Goal: Information Seeking & Learning: Learn about a topic

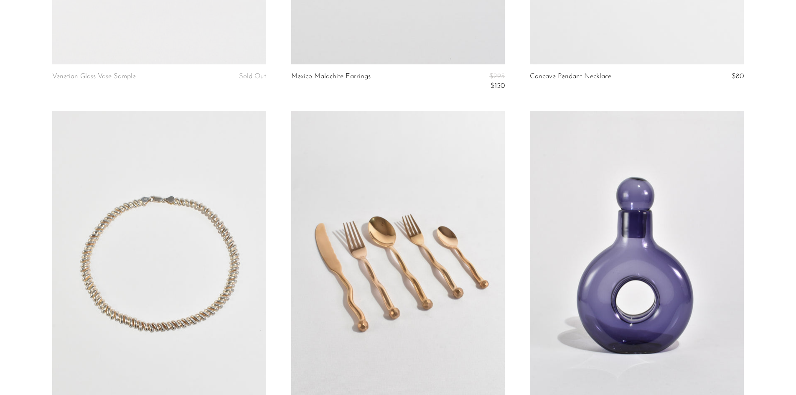
scroll to position [1754, 0]
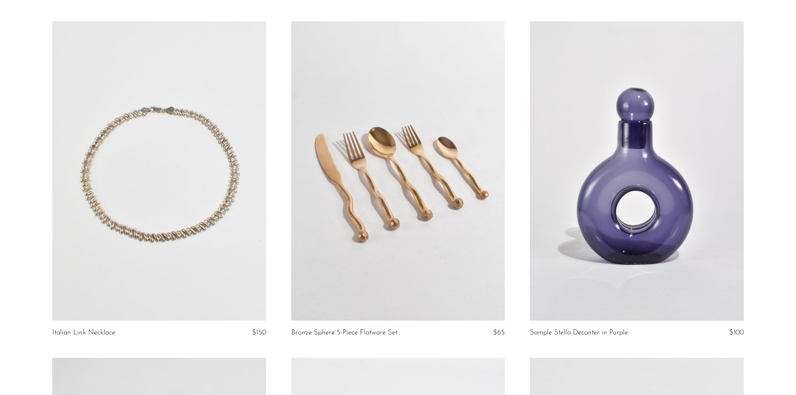
click at [185, 188] on link at bounding box center [158, 170] width 213 height 299
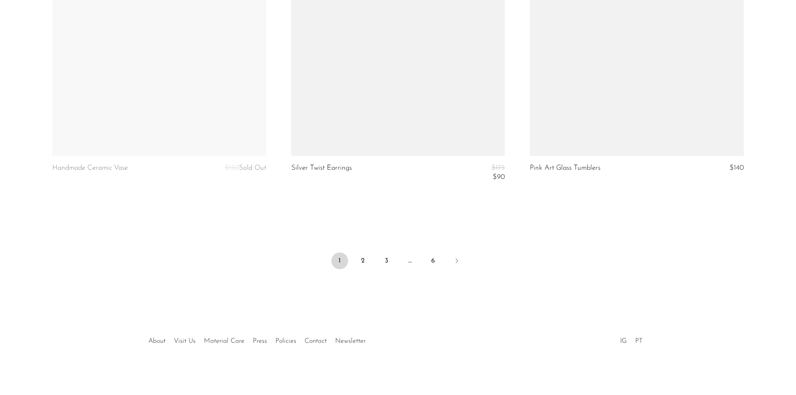
scroll to position [3974, 0]
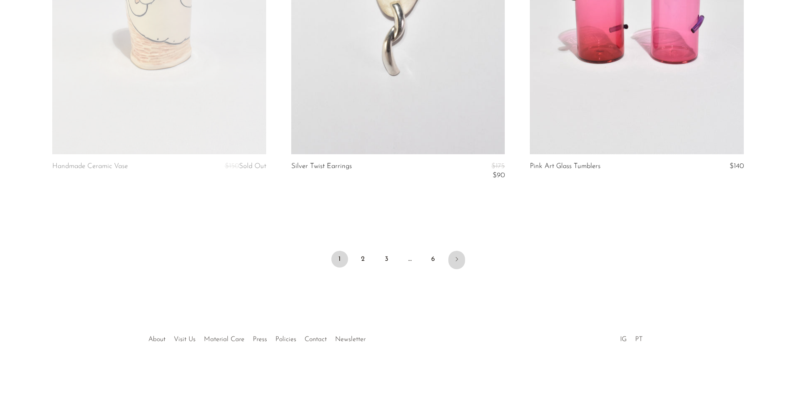
click at [454, 258] on icon "Next" at bounding box center [456, 259] width 7 height 7
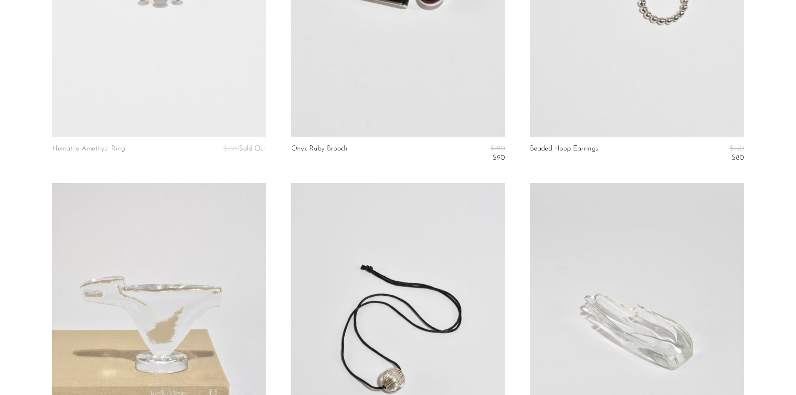
scroll to position [752, 0]
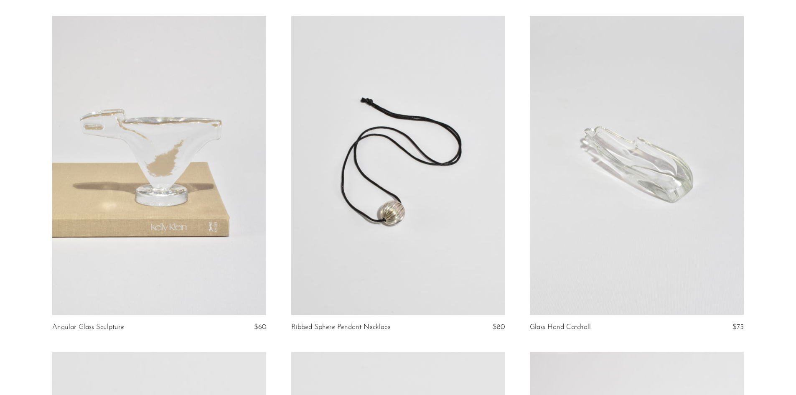
click at [418, 203] on link at bounding box center [397, 165] width 213 height 299
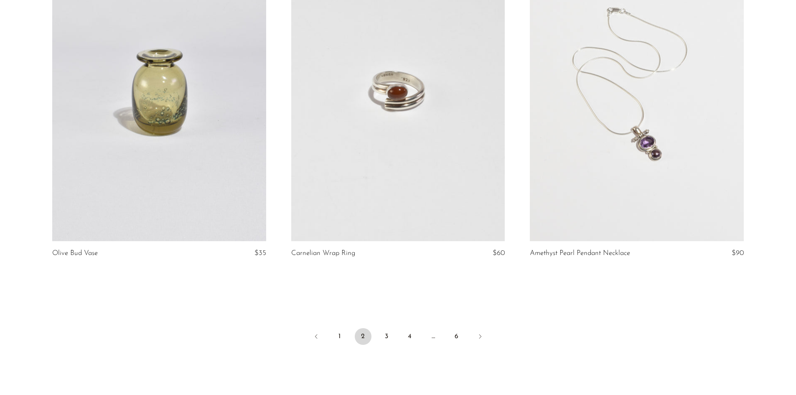
scroll to position [3967, 0]
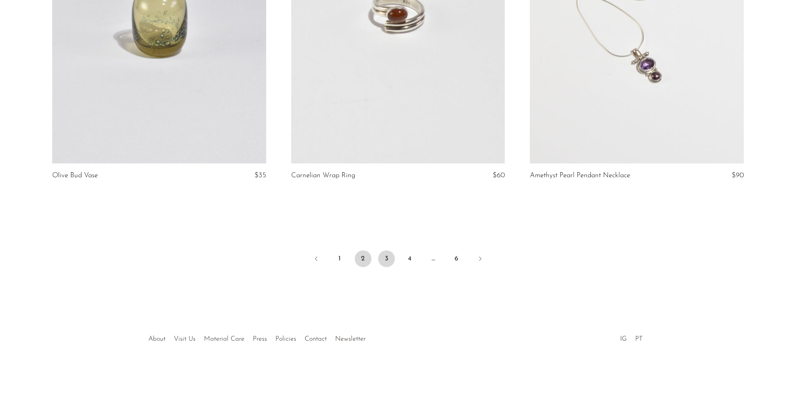
click at [388, 258] on link "3" at bounding box center [386, 258] width 17 height 17
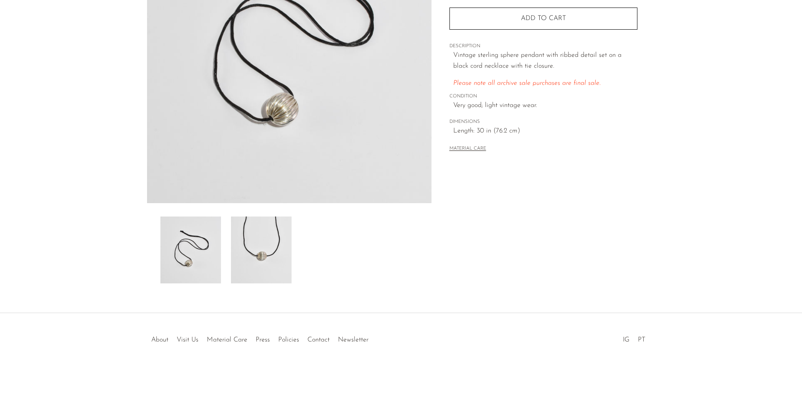
scroll to position [149, 0]
click at [262, 238] on img at bounding box center [261, 249] width 61 height 67
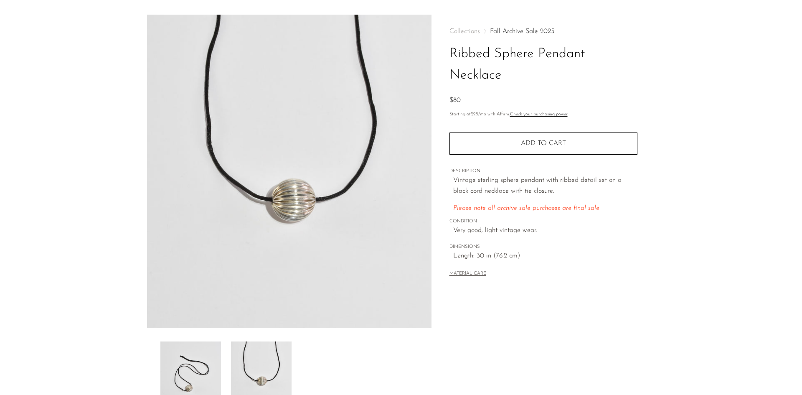
scroll to position [0, 0]
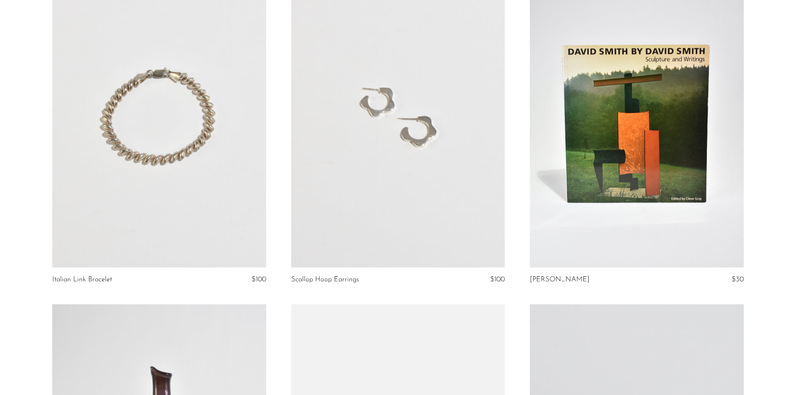
scroll to position [1044, 0]
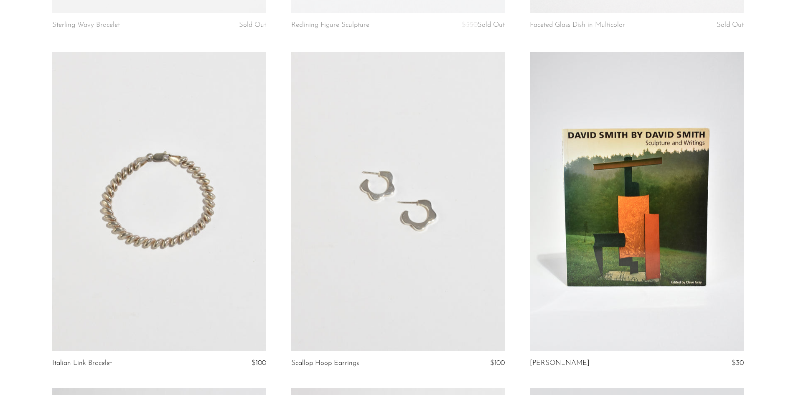
click at [185, 183] on link at bounding box center [158, 201] width 213 height 299
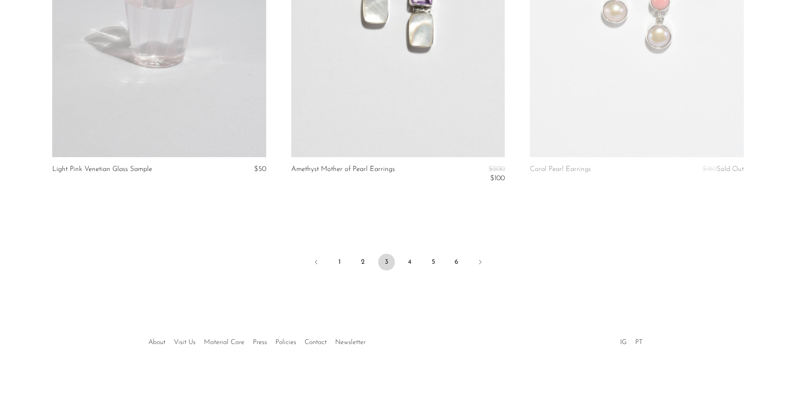
scroll to position [3976, 0]
click at [474, 258] on link "Next" at bounding box center [480, 260] width 17 height 18
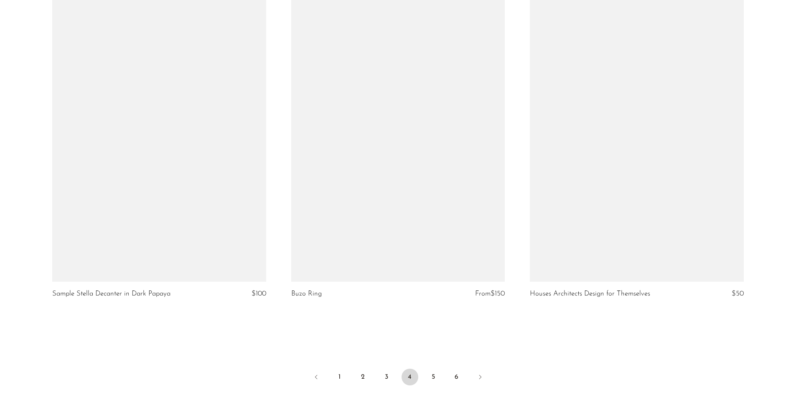
scroll to position [4003, 0]
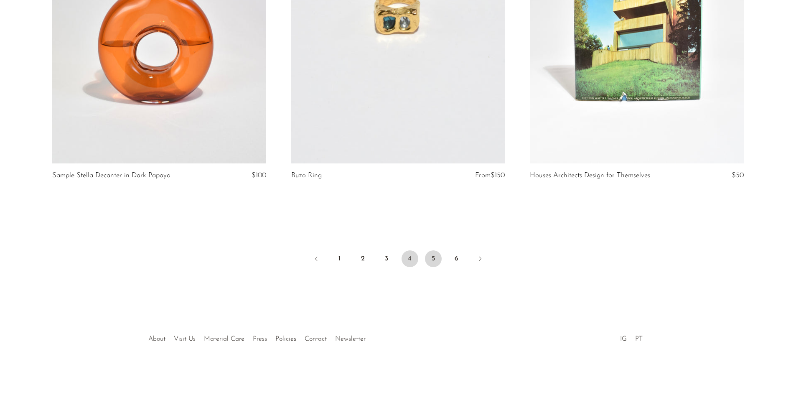
click at [430, 256] on link "5" at bounding box center [433, 258] width 17 height 17
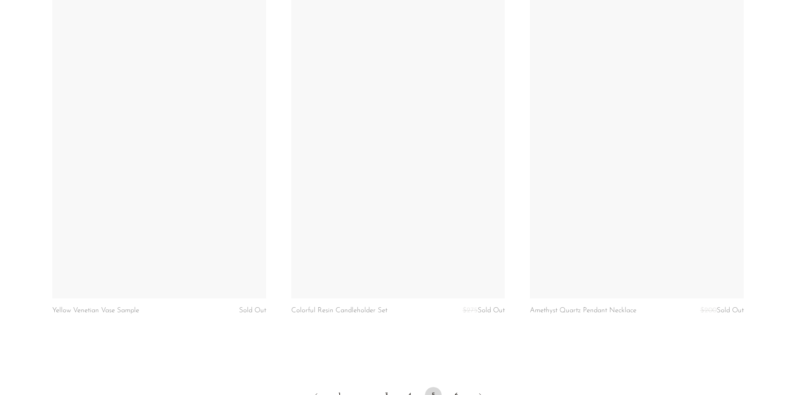
scroll to position [3931, 0]
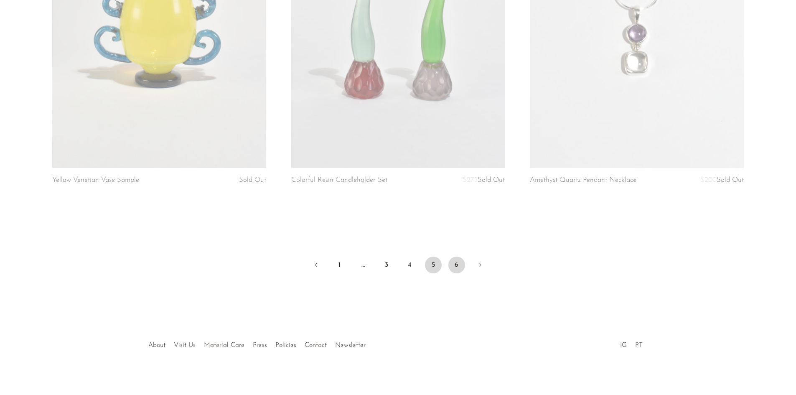
click at [456, 259] on link "6" at bounding box center [456, 264] width 17 height 17
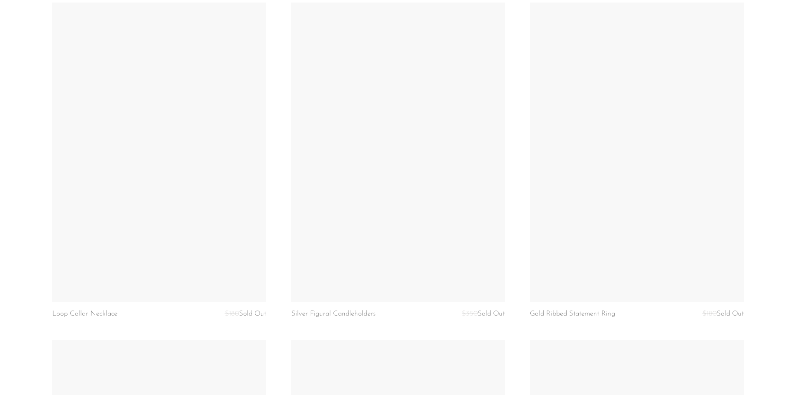
scroll to position [3258, 0]
